Goal: Go to known website: Go to known website

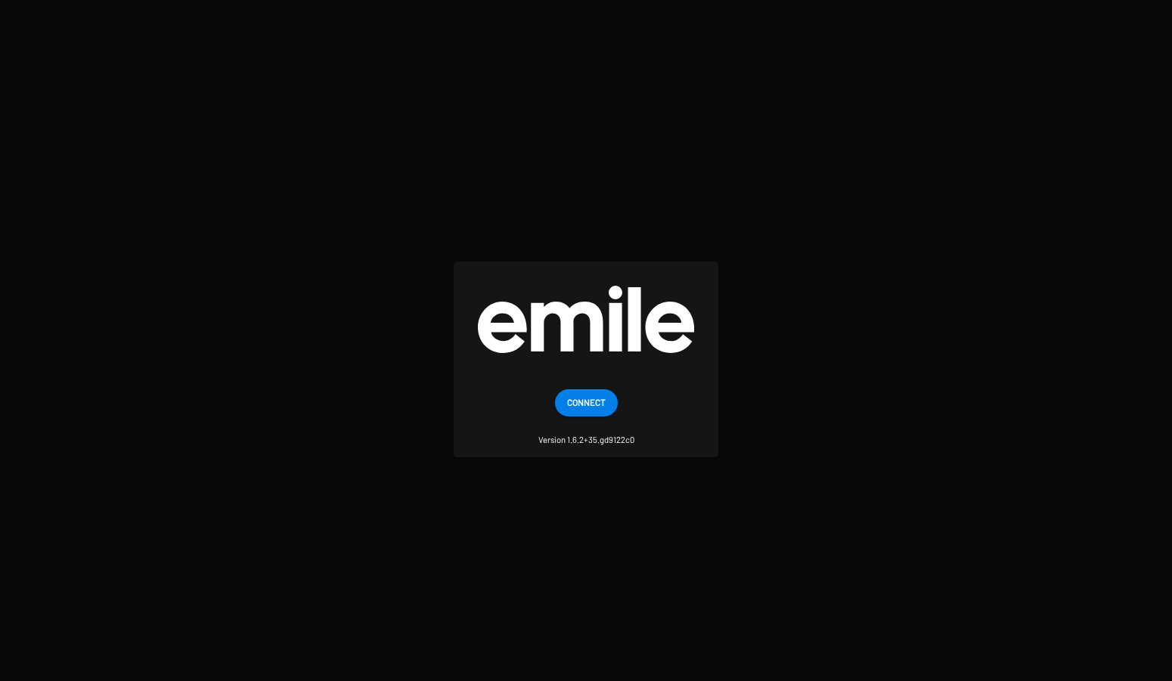
click at [583, 401] on span "Connect" at bounding box center [586, 402] width 39 height 27
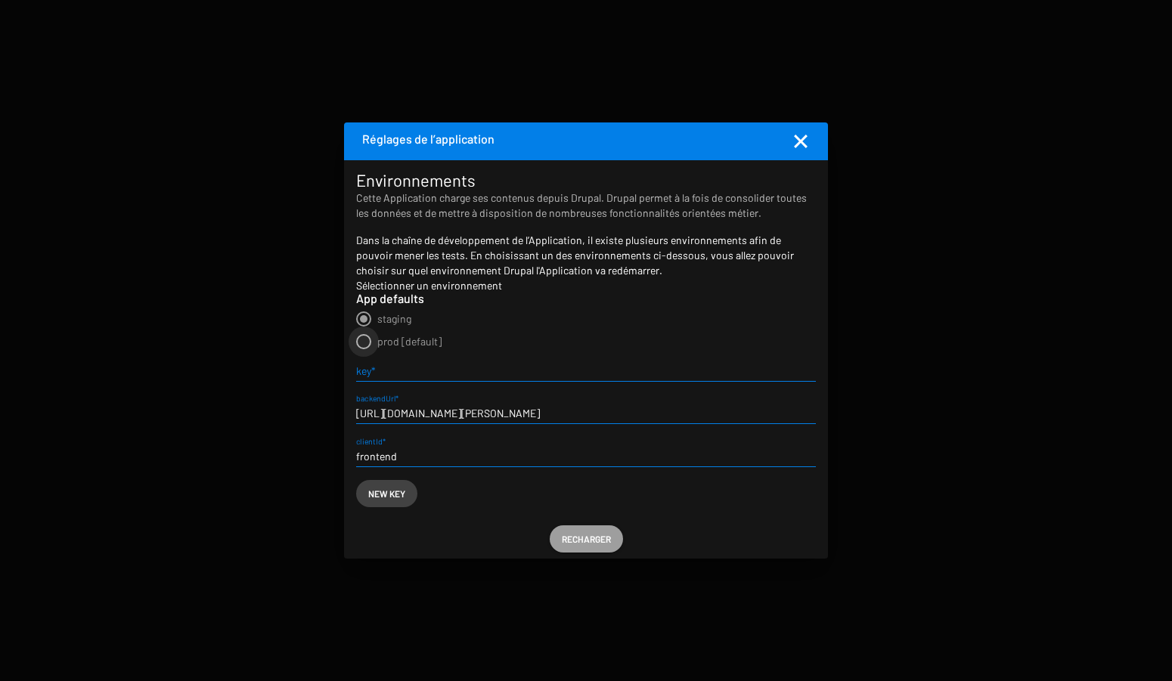
click at [402, 342] on span "prod [default]" at bounding box center [409, 341] width 64 height 13
click at [364, 349] on input "prod [default]" at bounding box center [363, 349] width 1 height 1
radio input "true"
click at [584, 542] on span "Recharger" at bounding box center [586, 538] width 49 height 27
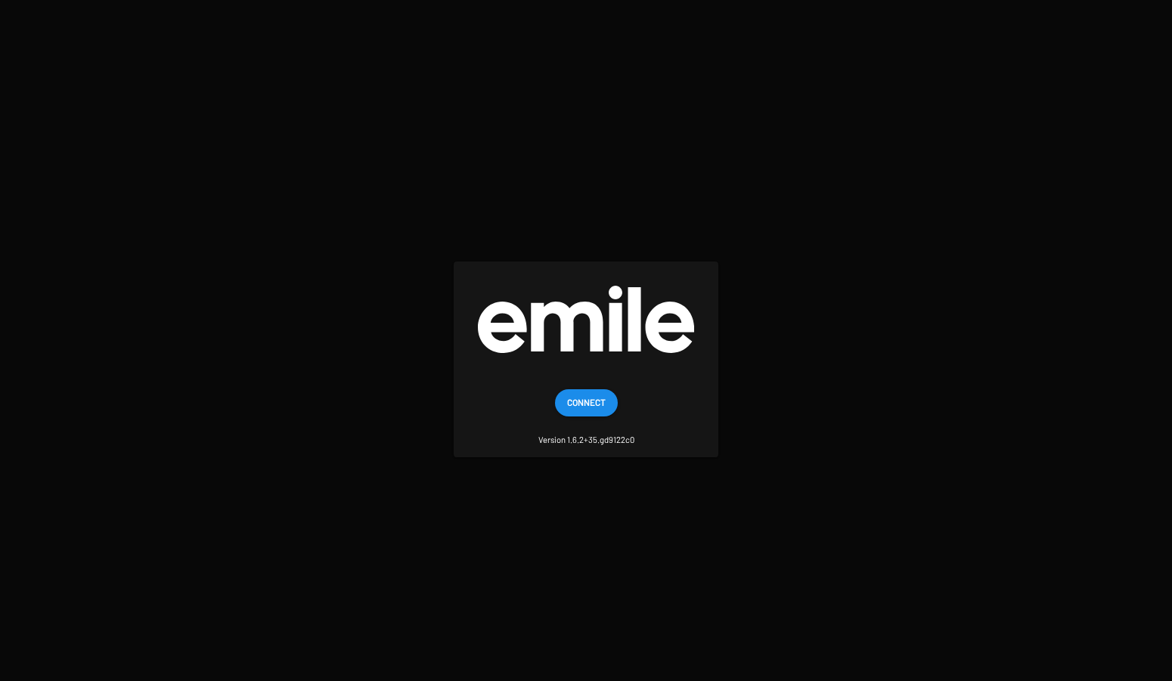
drag, startPoint x: 586, startPoint y: 407, endPoint x: 562, endPoint y: 405, distance: 24.2
click at [586, 407] on span "Connect" at bounding box center [586, 402] width 39 height 27
